Goal: Communication & Community: Answer question/provide support

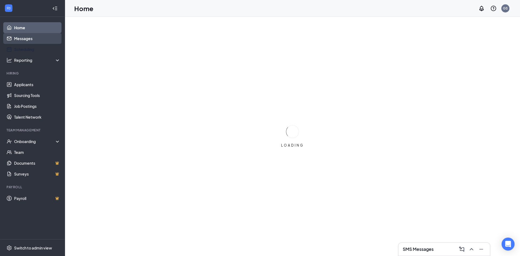
click at [31, 40] on link "Messages" at bounding box center [37, 38] width 46 height 11
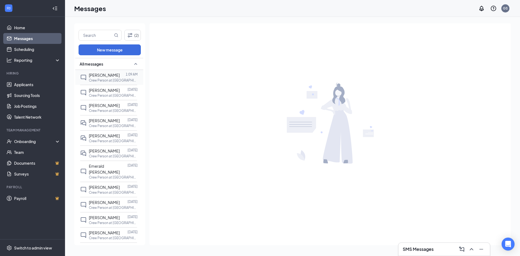
click at [112, 77] on div "[PERSON_NAME]" at bounding box center [104, 75] width 31 height 6
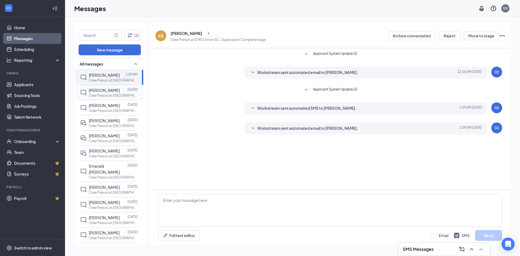
click at [96, 94] on p "Crew Person at [GEOGRAPHIC_DATA]" at bounding box center [113, 95] width 49 height 5
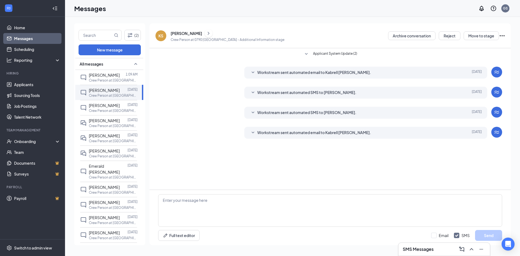
click at [176, 35] on div "[PERSON_NAME]" at bounding box center [186, 33] width 31 height 5
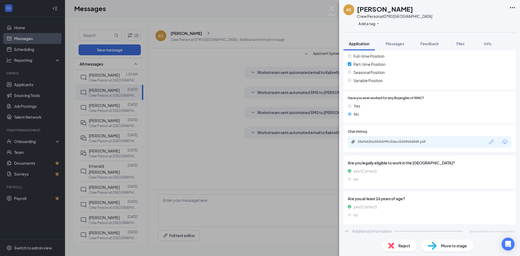
scroll to position [141, 0]
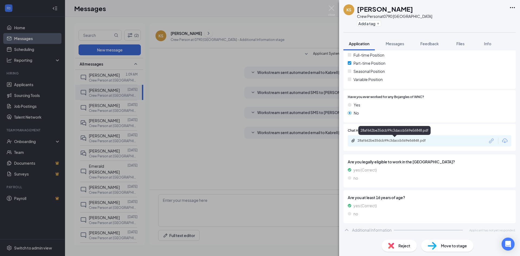
click at [401, 138] on div "28af662be35dcb99c3daccb569e56848.pdf" at bounding box center [395, 140] width 76 height 4
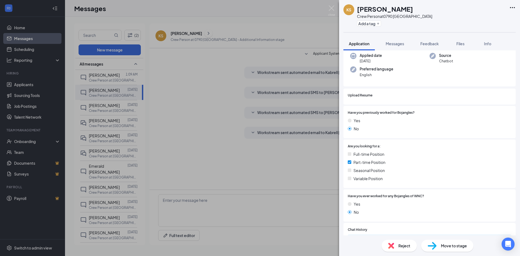
scroll to position [0, 0]
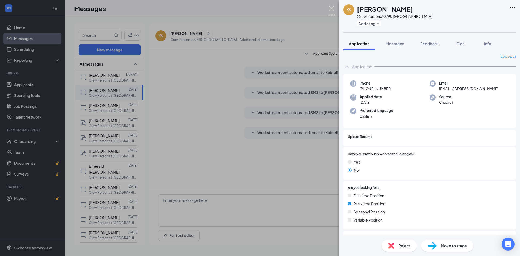
click at [330, 7] on img at bounding box center [331, 10] width 7 height 11
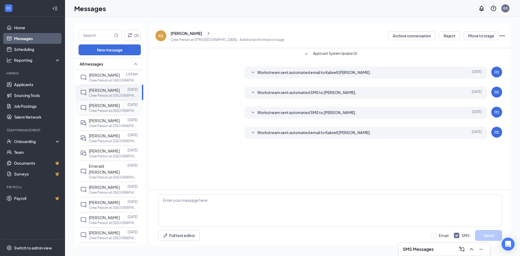
click at [107, 105] on span "[PERSON_NAME]" at bounding box center [104, 105] width 31 height 5
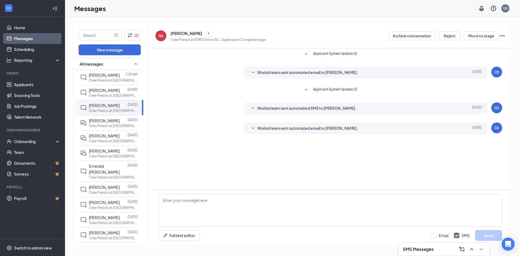
click at [181, 34] on div "[PERSON_NAME]" at bounding box center [186, 33] width 31 height 5
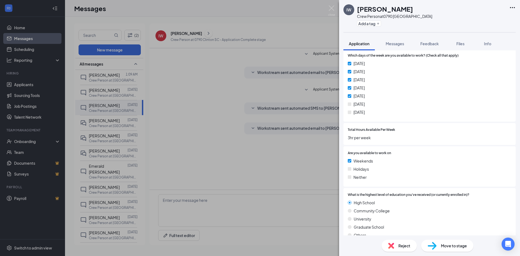
scroll to position [352, 0]
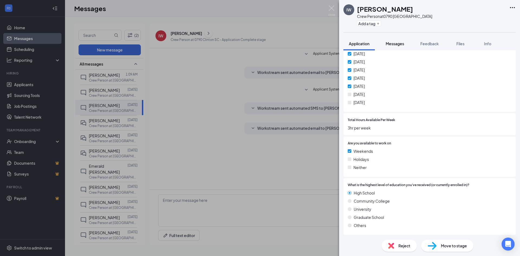
click at [393, 44] on span "Messages" at bounding box center [395, 43] width 18 height 5
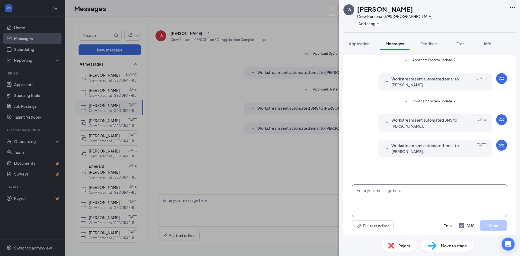
click at [386, 200] on textarea at bounding box center [429, 200] width 155 height 32
type textarea "Hey Ikeena this is [PERSON_NAME] with Bojangles we are looking for people that …"
